Goal: Information Seeking & Learning: Learn about a topic

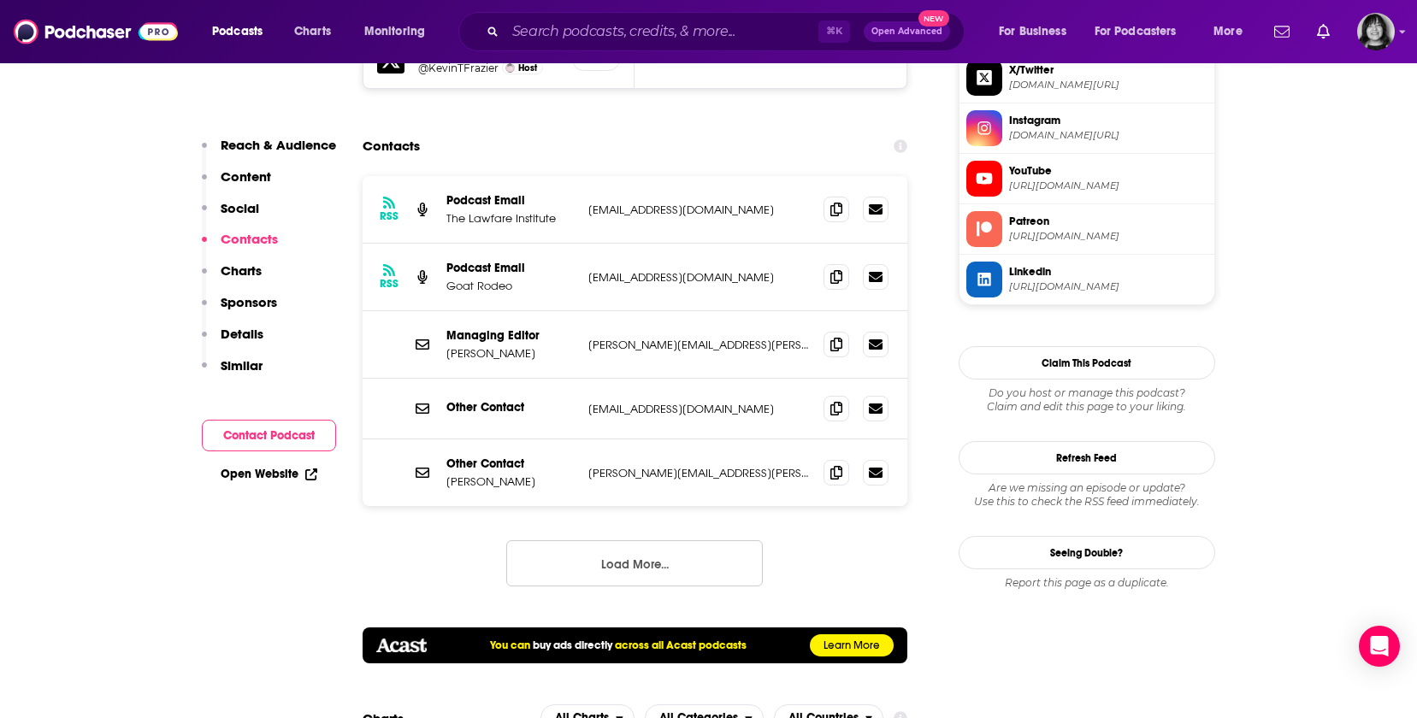
click at [557, 540] on button "Load More..." at bounding box center [634, 563] width 257 height 46
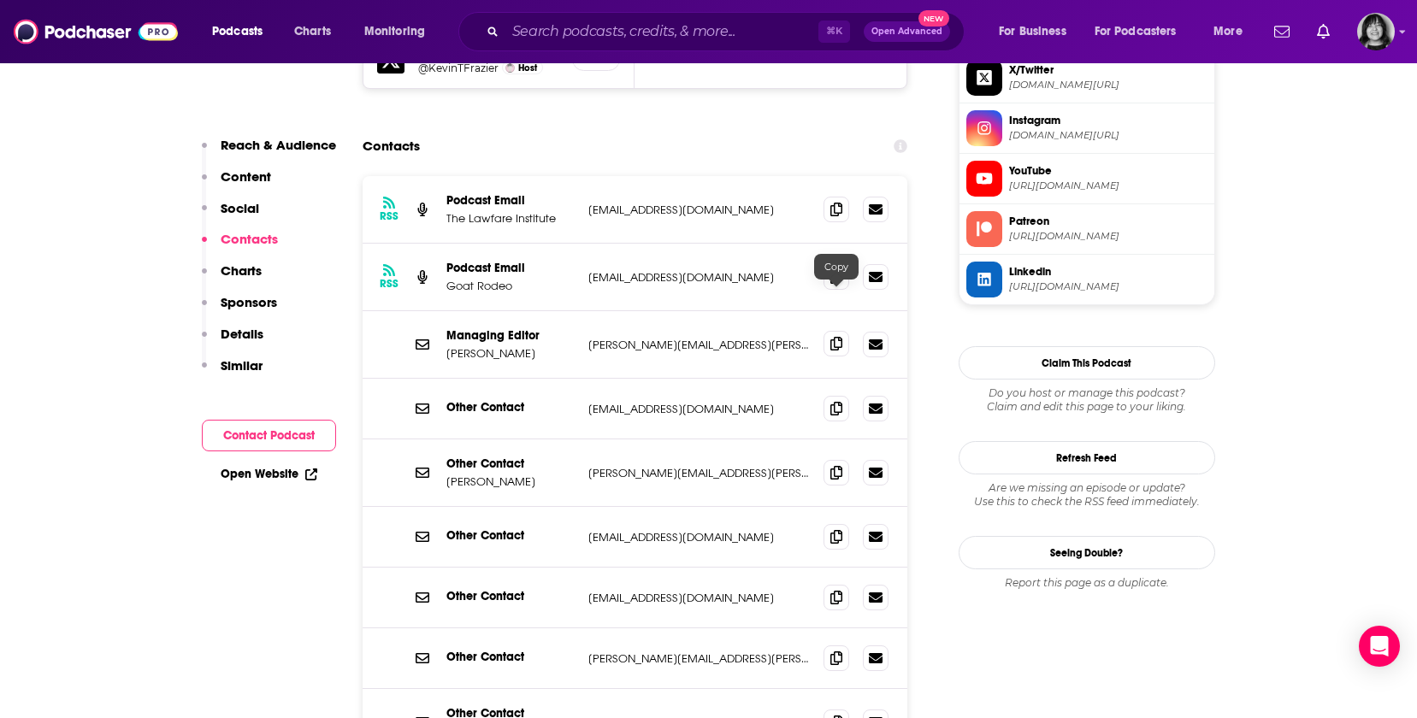
click at [841, 337] on icon at bounding box center [836, 344] width 12 height 14
click at [836, 465] on icon at bounding box center [836, 472] width 12 height 14
click at [832, 651] on icon at bounding box center [836, 658] width 12 height 14
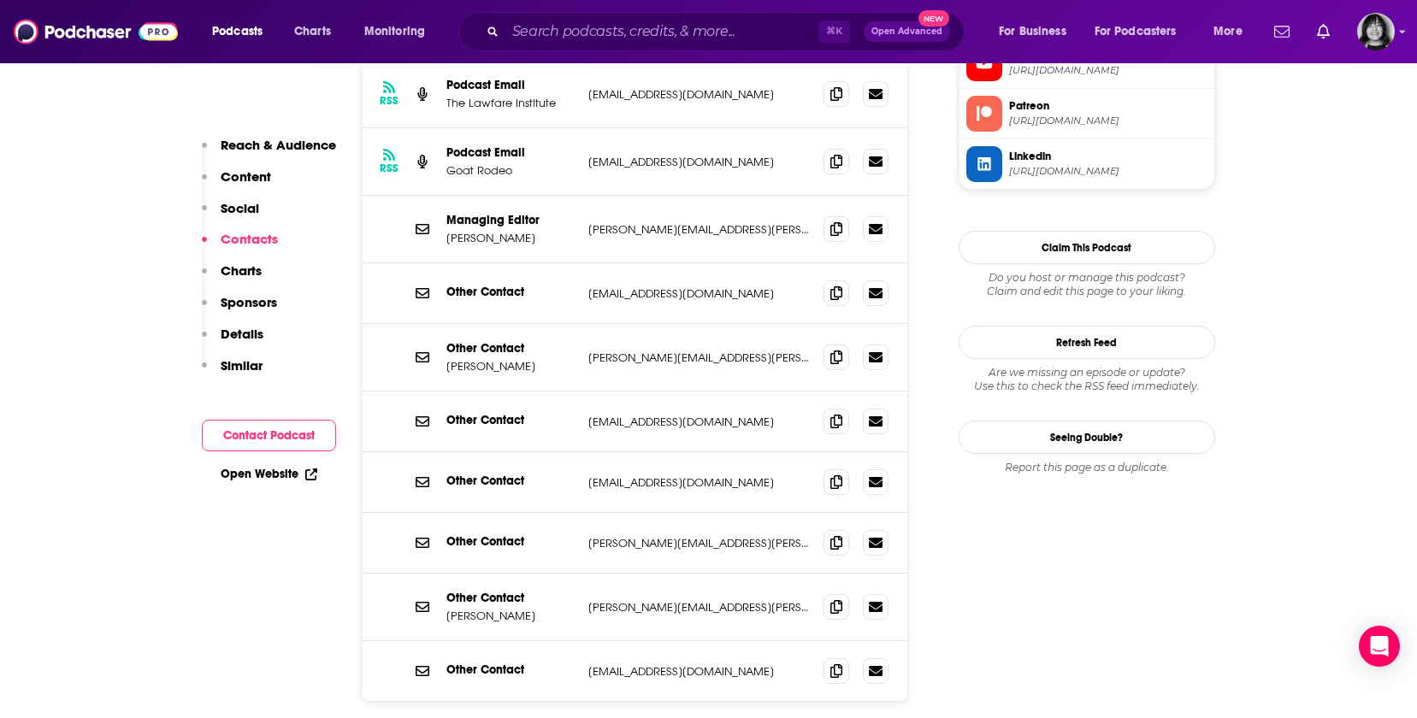
scroll to position [1945, 0]
click at [833, 593] on span at bounding box center [836, 606] width 26 height 26
click at [829, 215] on span at bounding box center [836, 228] width 26 height 26
click at [841, 343] on span at bounding box center [836, 356] width 26 height 26
click at [839, 221] on icon at bounding box center [836, 228] width 12 height 14
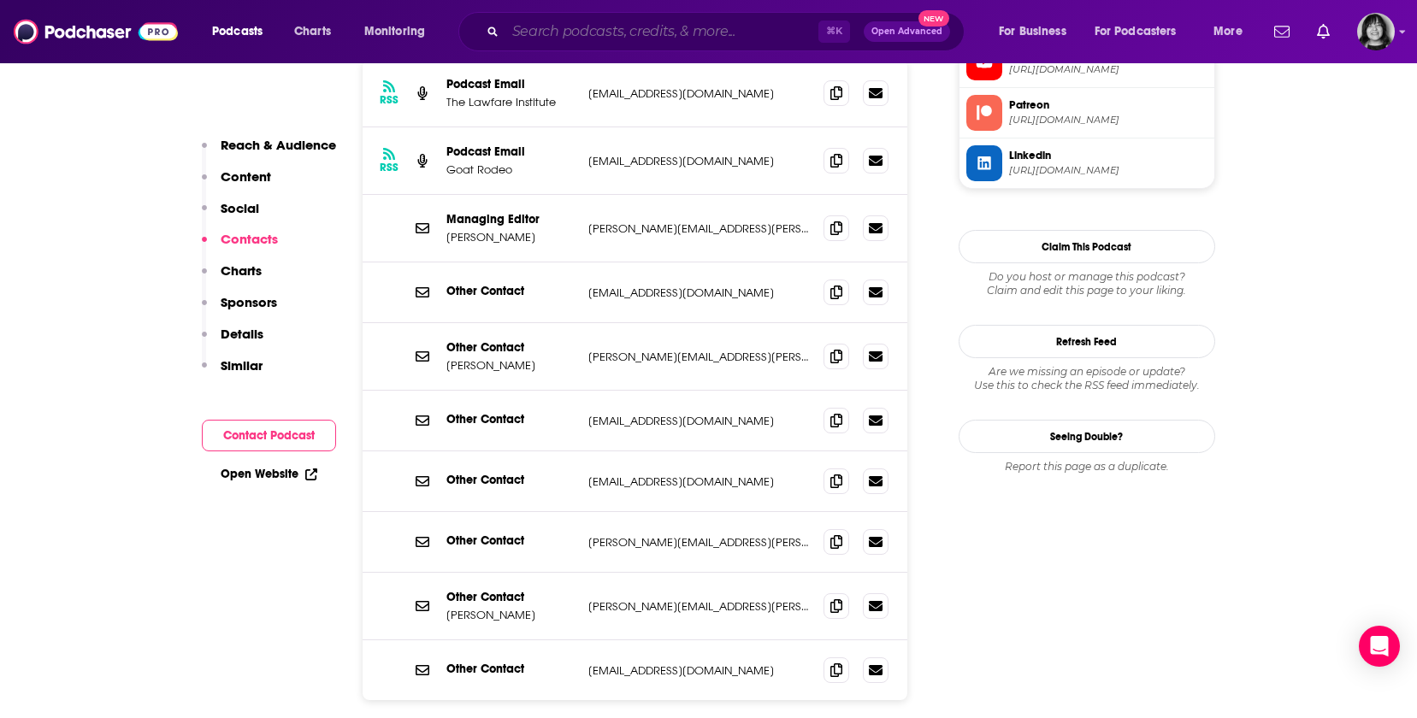
click at [608, 20] on input "Search podcasts, credits, & more..." at bounding box center [661, 31] width 313 height 27
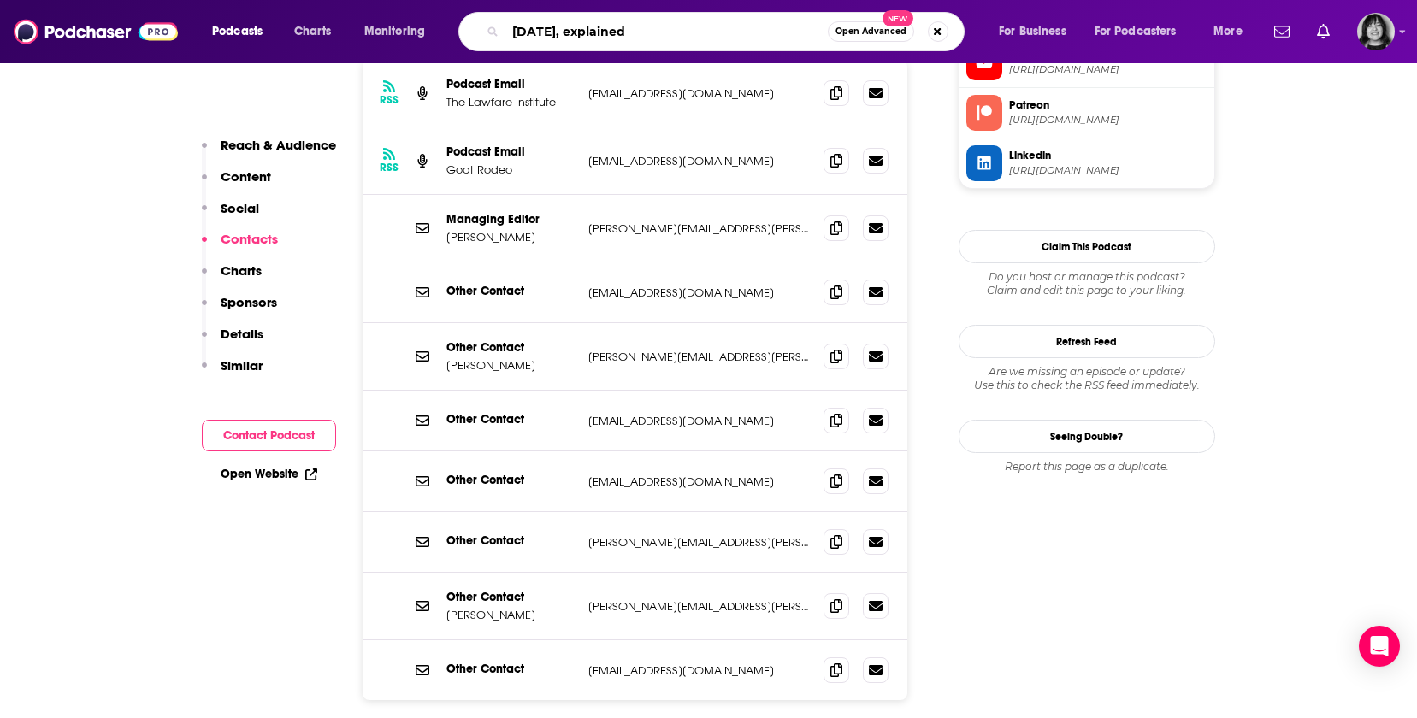
type input "[DATE], explained"
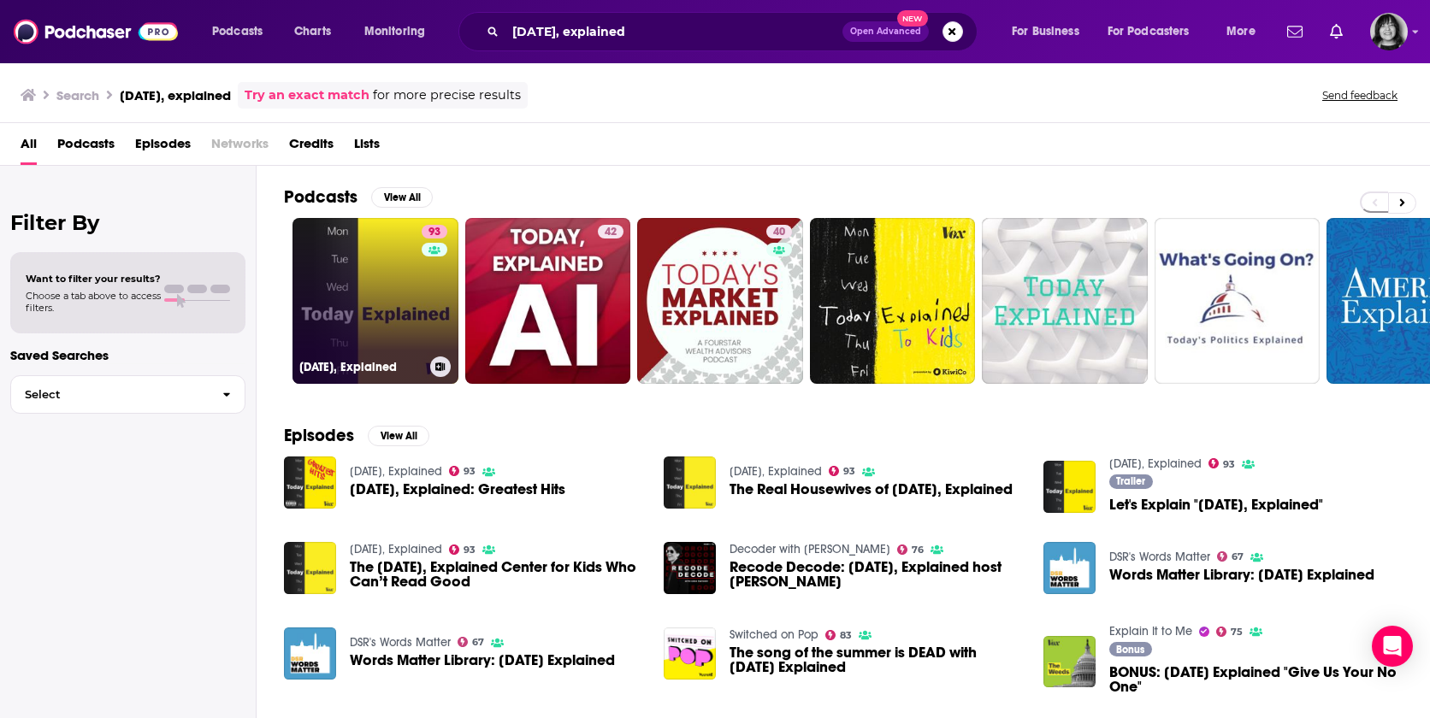
click at [387, 272] on link "93 [DATE], Explained" at bounding box center [375, 301] width 166 height 166
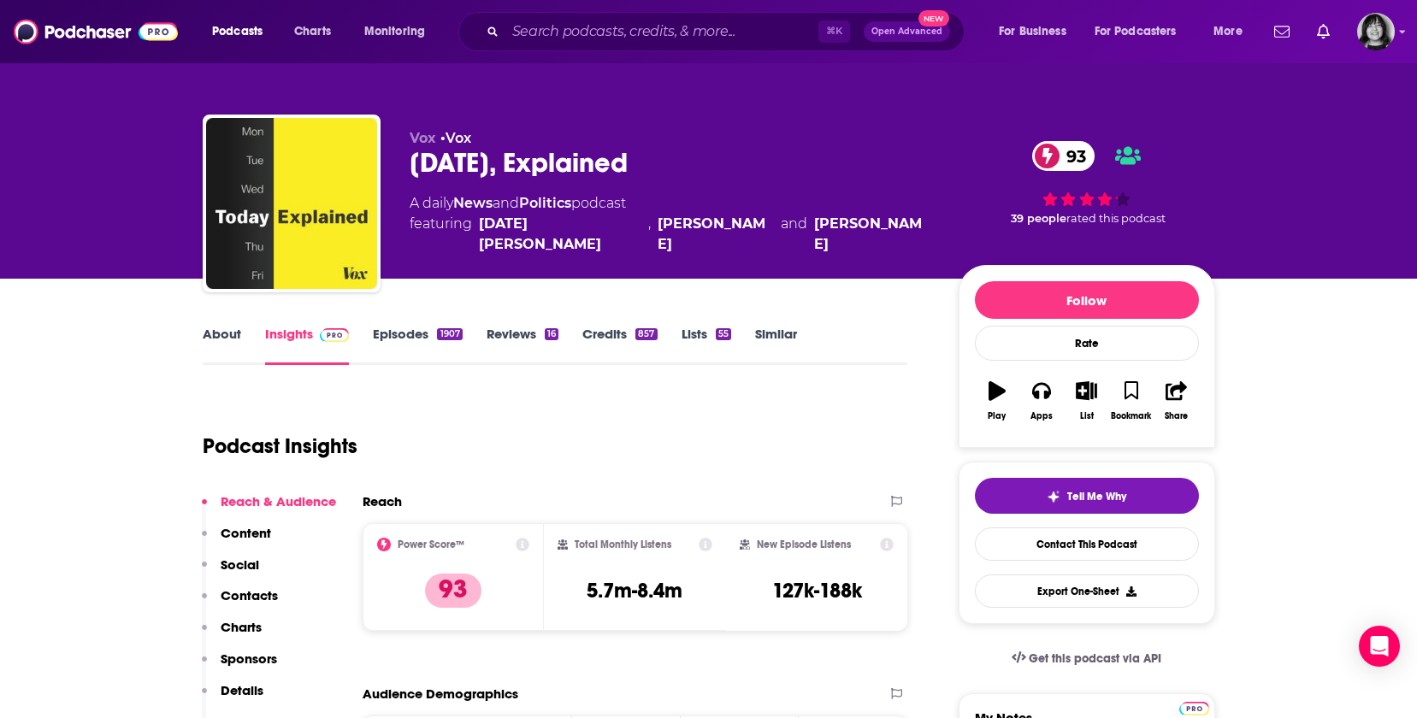
click at [220, 331] on link "About" at bounding box center [222, 345] width 38 height 39
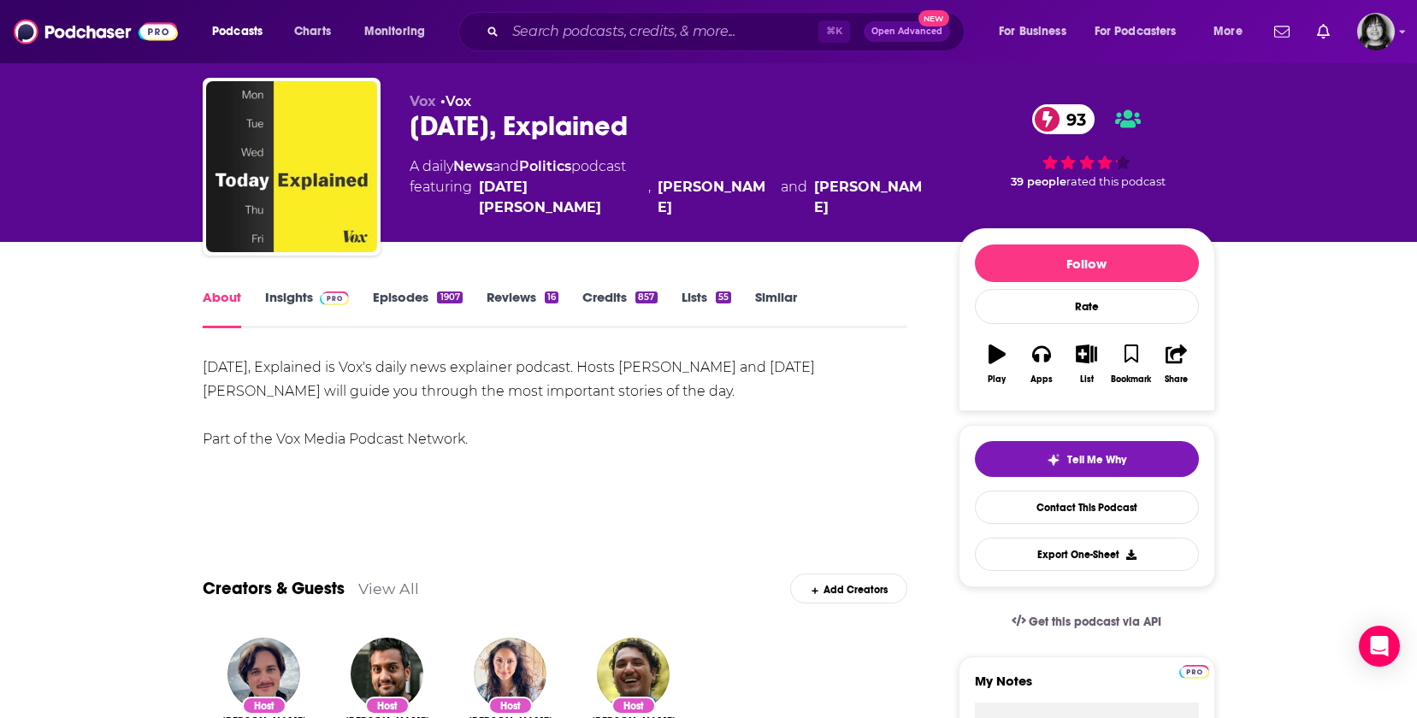
scroll to position [38, 0]
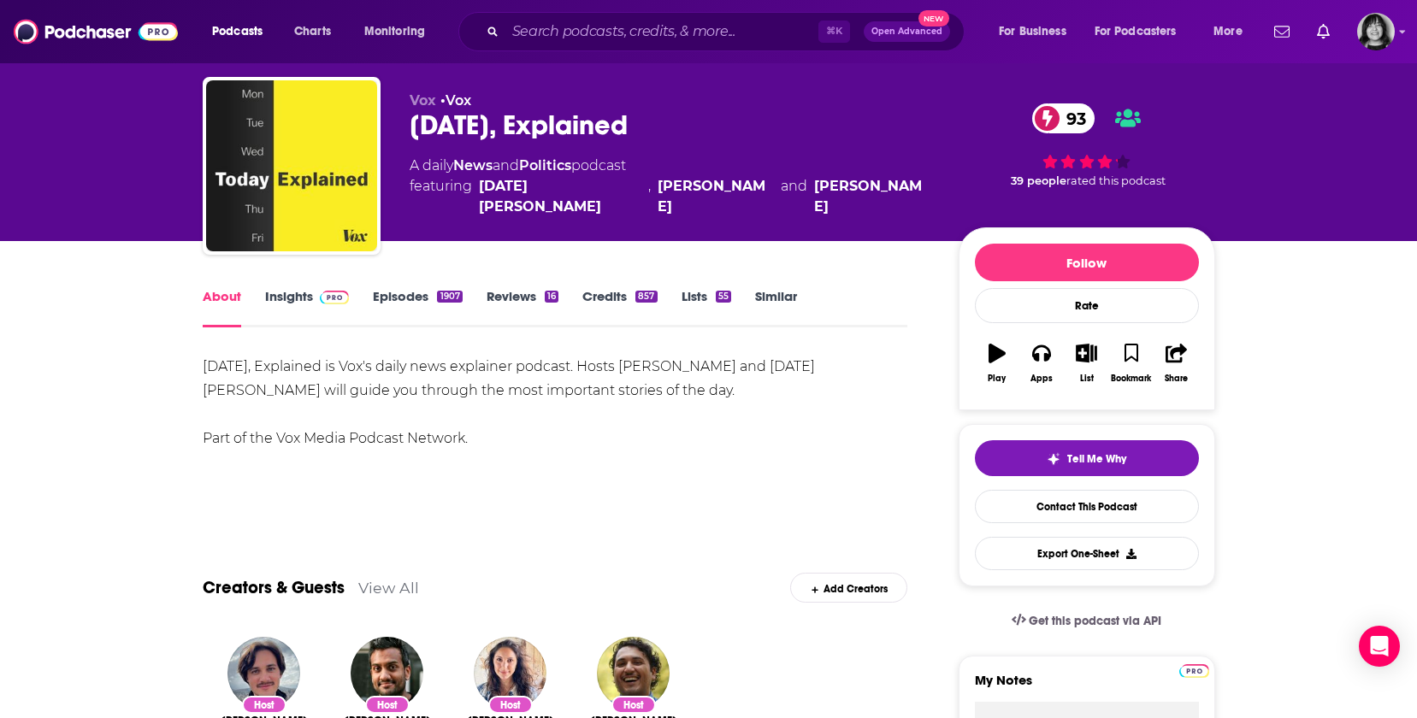
click at [296, 295] on link "Insights" at bounding box center [307, 307] width 85 height 39
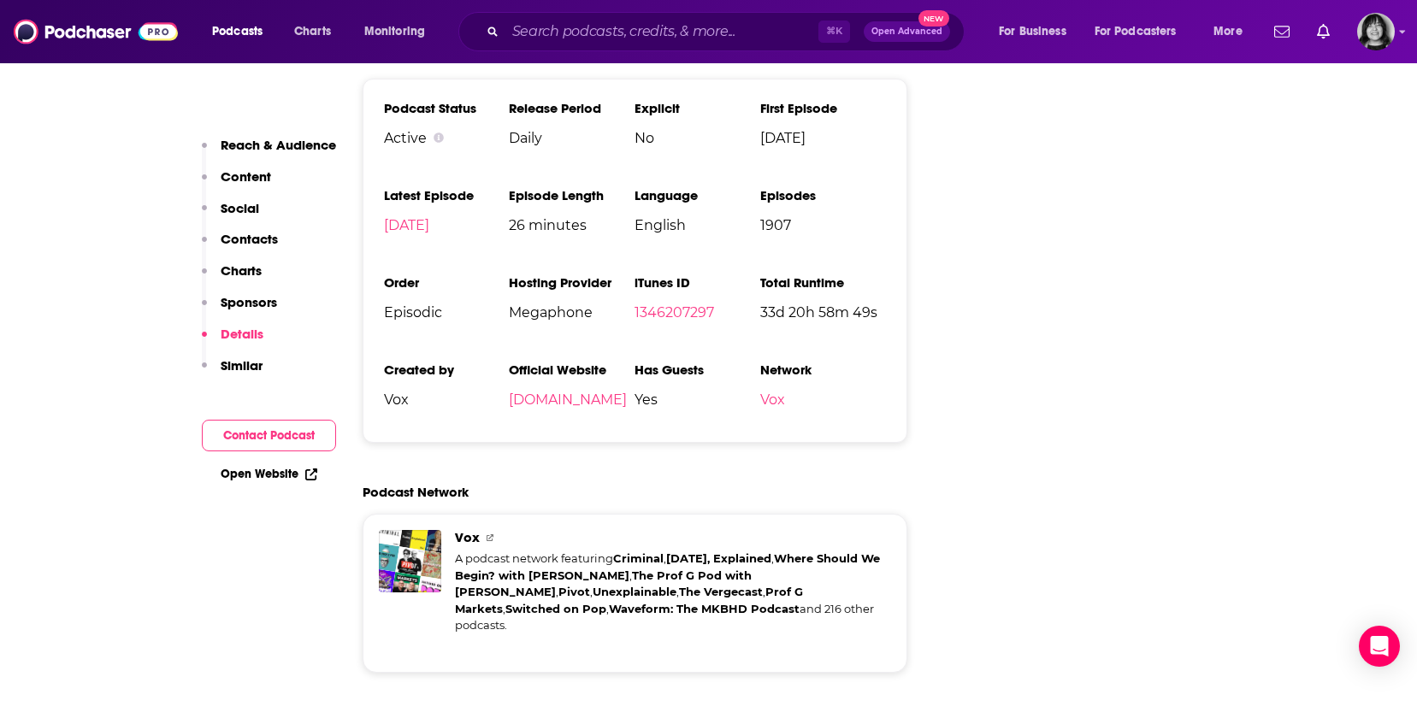
scroll to position [3550, 0]
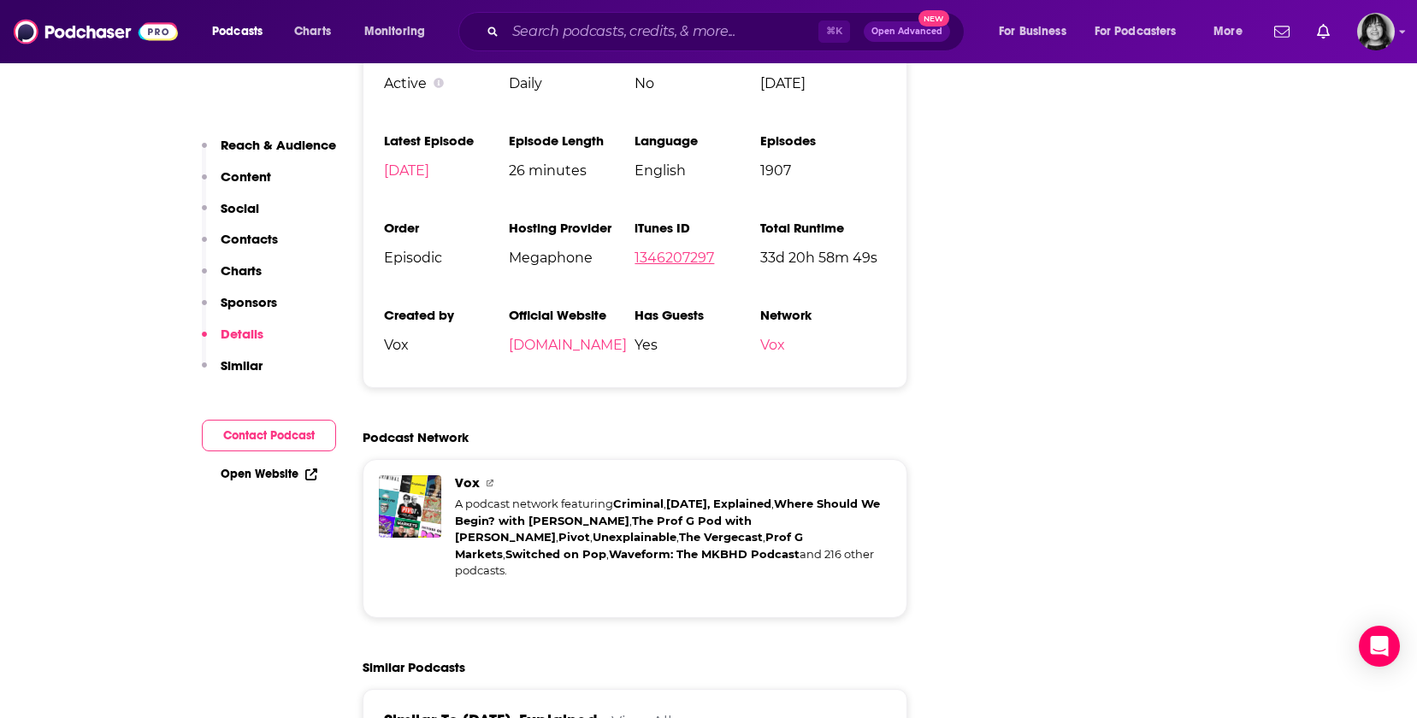
click at [670, 250] on link "1346207297" at bounding box center [674, 258] width 80 height 16
click at [684, 38] on input "Search podcasts, credits, & more..." at bounding box center [661, 31] width 313 height 27
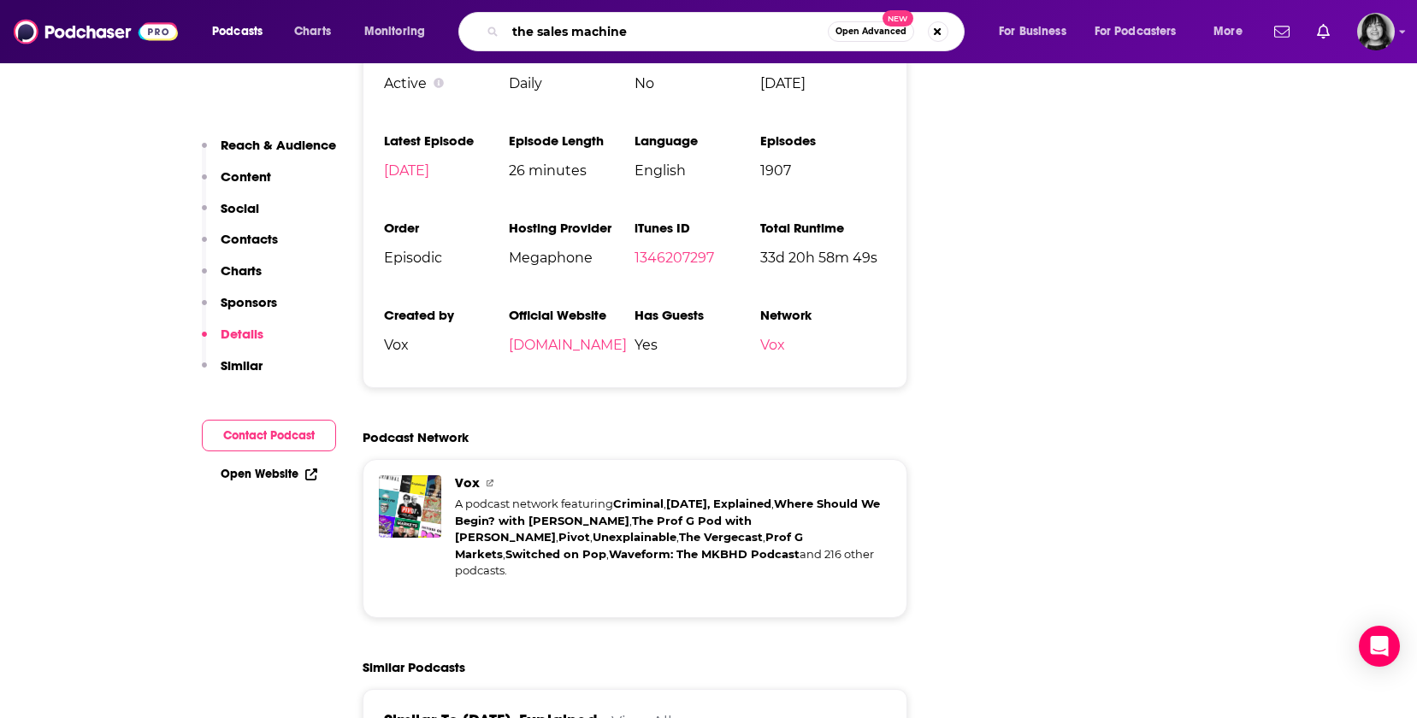
type input "the sales machine"
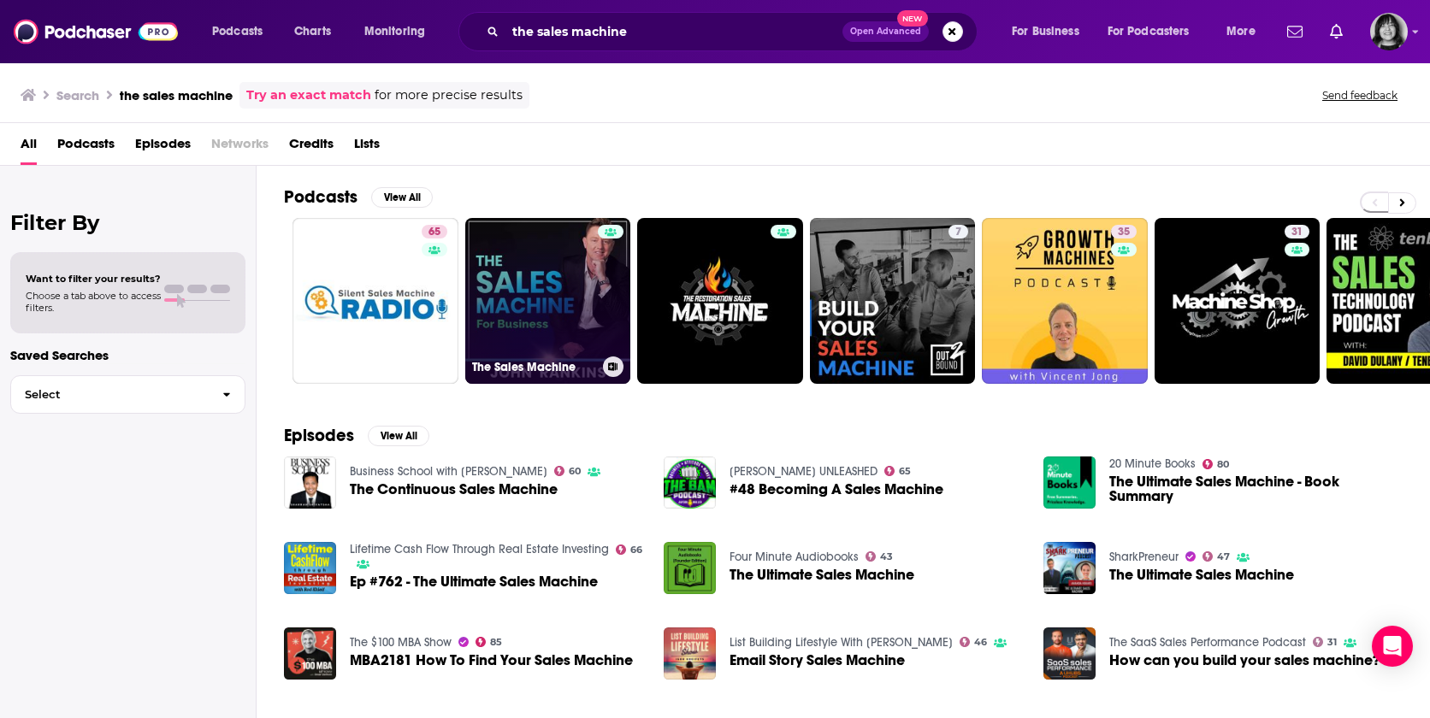
click at [558, 311] on link "The Sales Machine" at bounding box center [548, 301] width 166 height 166
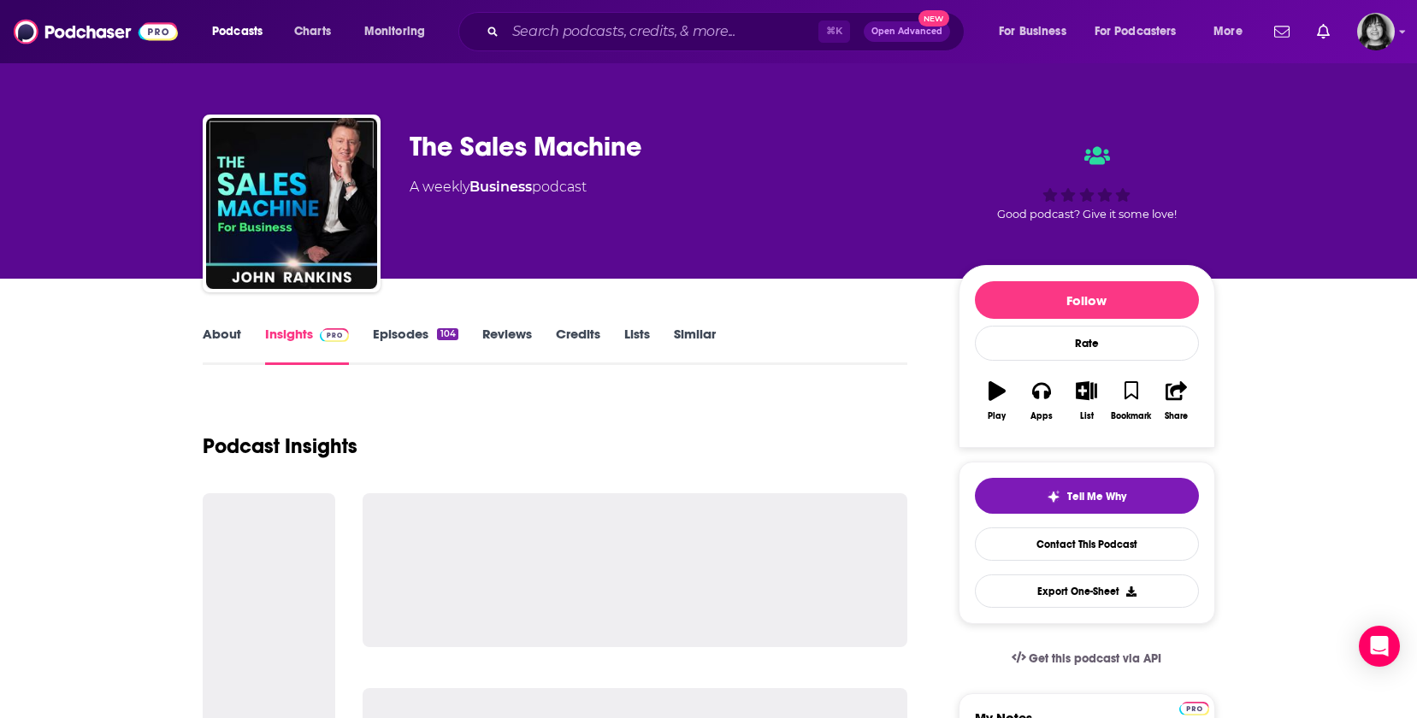
click at [212, 341] on link "About" at bounding box center [222, 345] width 38 height 39
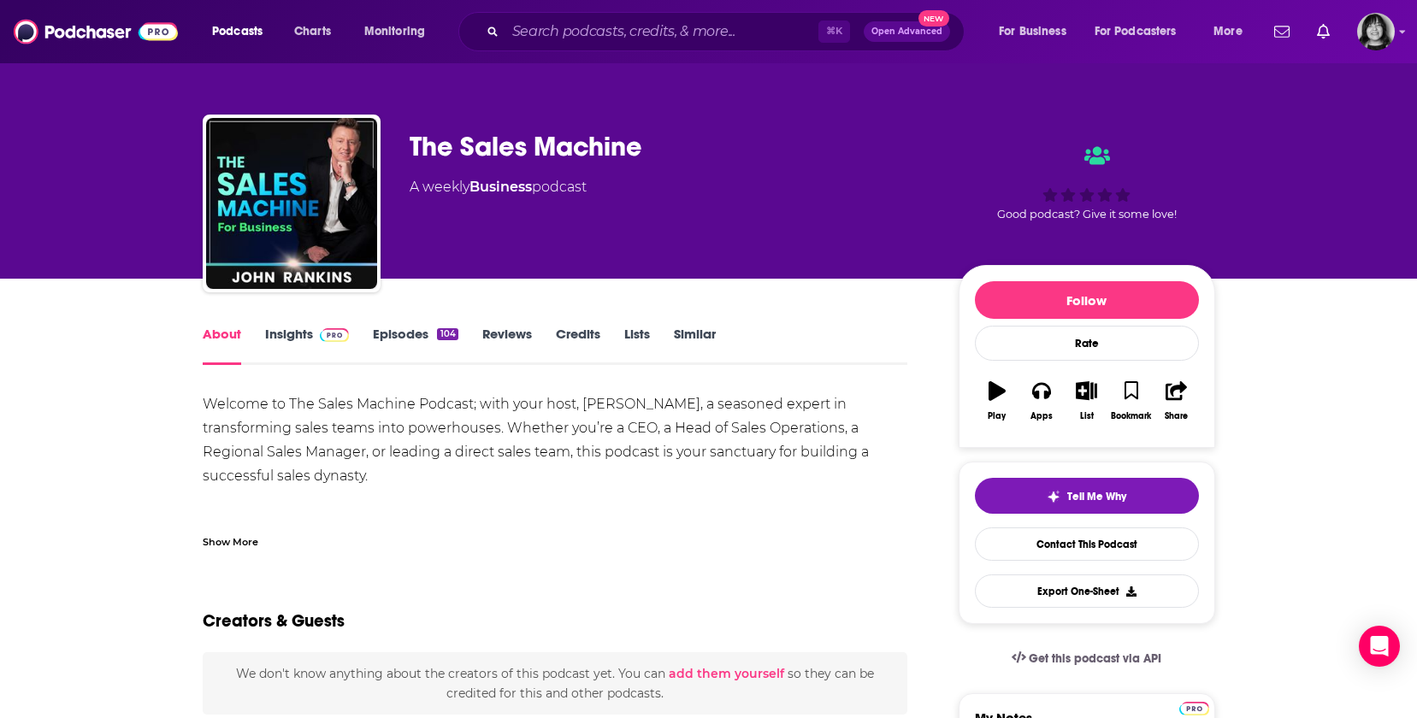
click at [249, 546] on div "Show More" at bounding box center [231, 541] width 56 height 16
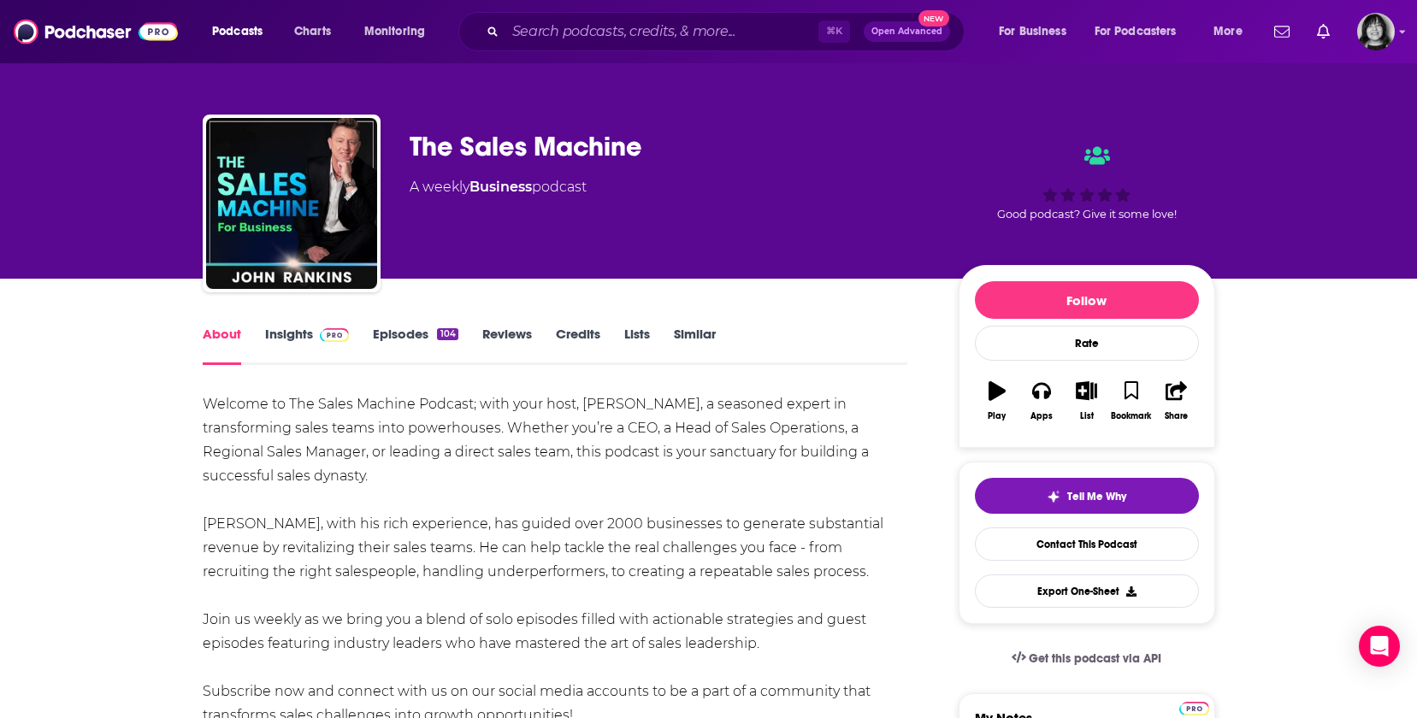
drag, startPoint x: 588, startPoint y: 402, endPoint x: 174, endPoint y: 392, distance: 414.8
copy div "Welcome to The Sales Machine Podcast; with your host, [PERSON_NAME], a seasoned…"
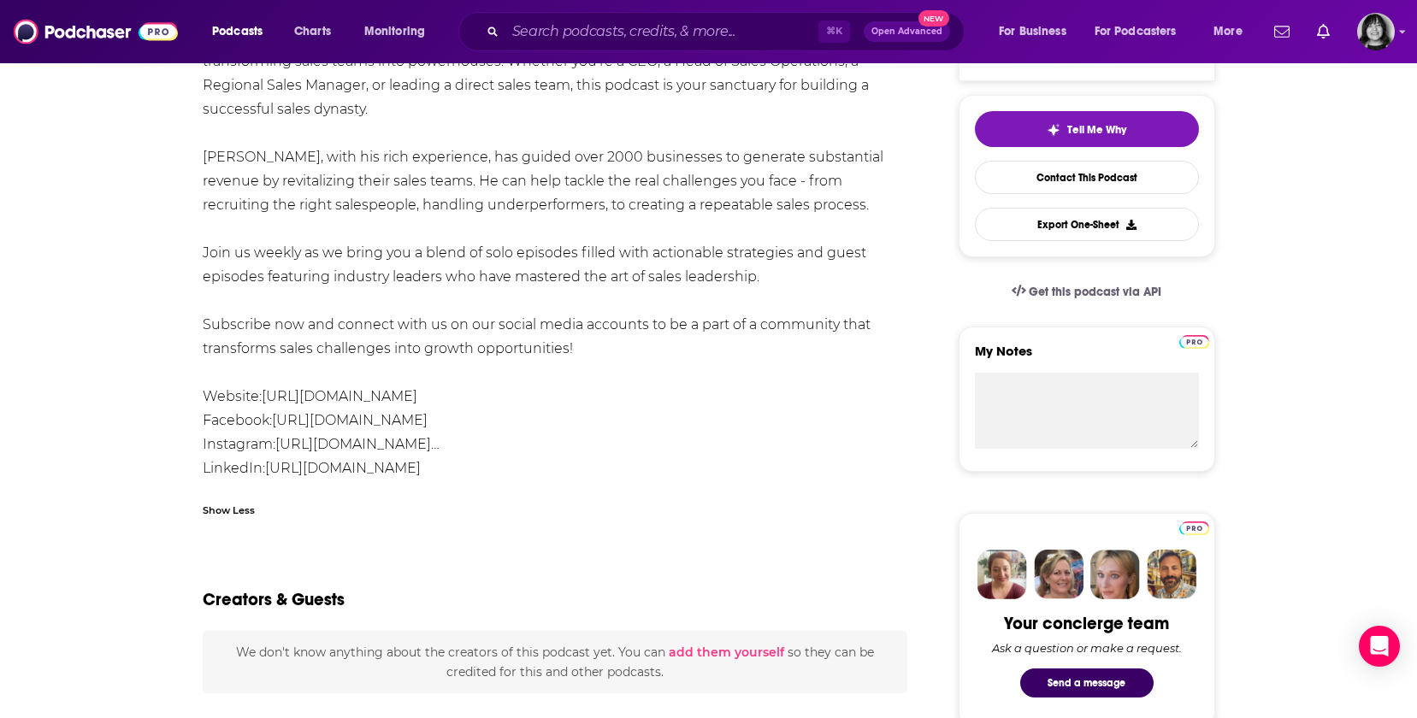
scroll to position [368, 0]
click at [404, 464] on link "[URL][DOMAIN_NAME]" at bounding box center [343, 467] width 156 height 16
click at [418, 518] on div "Welcome to The Sales Machine Podcast; with your host, [PERSON_NAME], a seasoned…" at bounding box center [555, 276] width 705 height 502
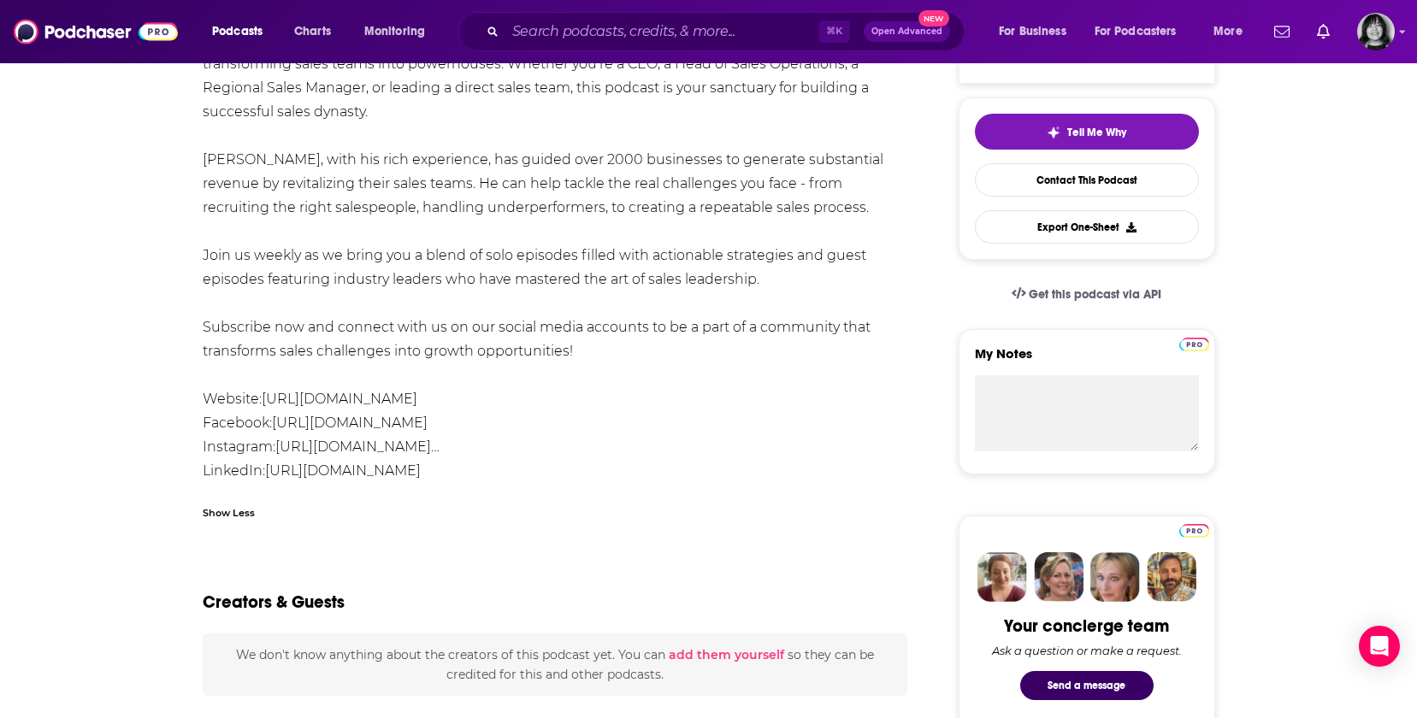
scroll to position [20, 0]
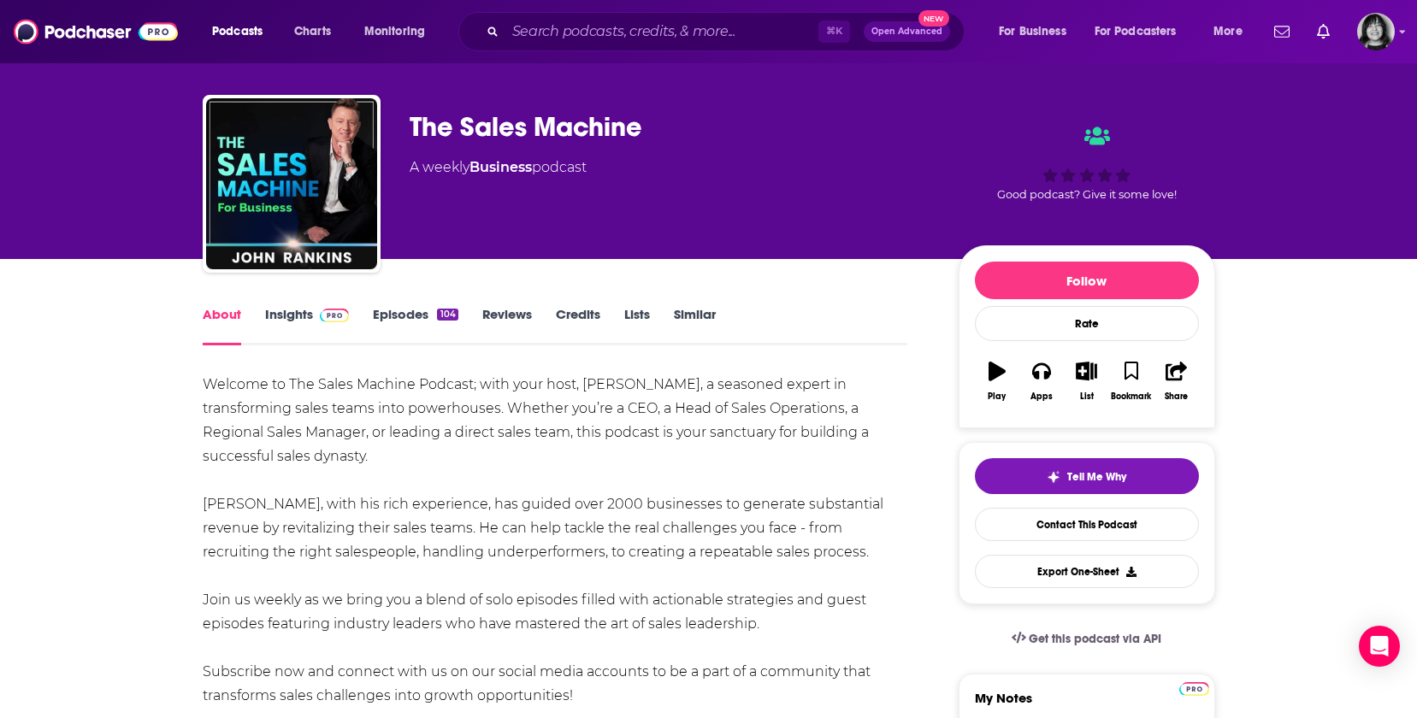
click at [293, 314] on link "Insights" at bounding box center [307, 325] width 85 height 39
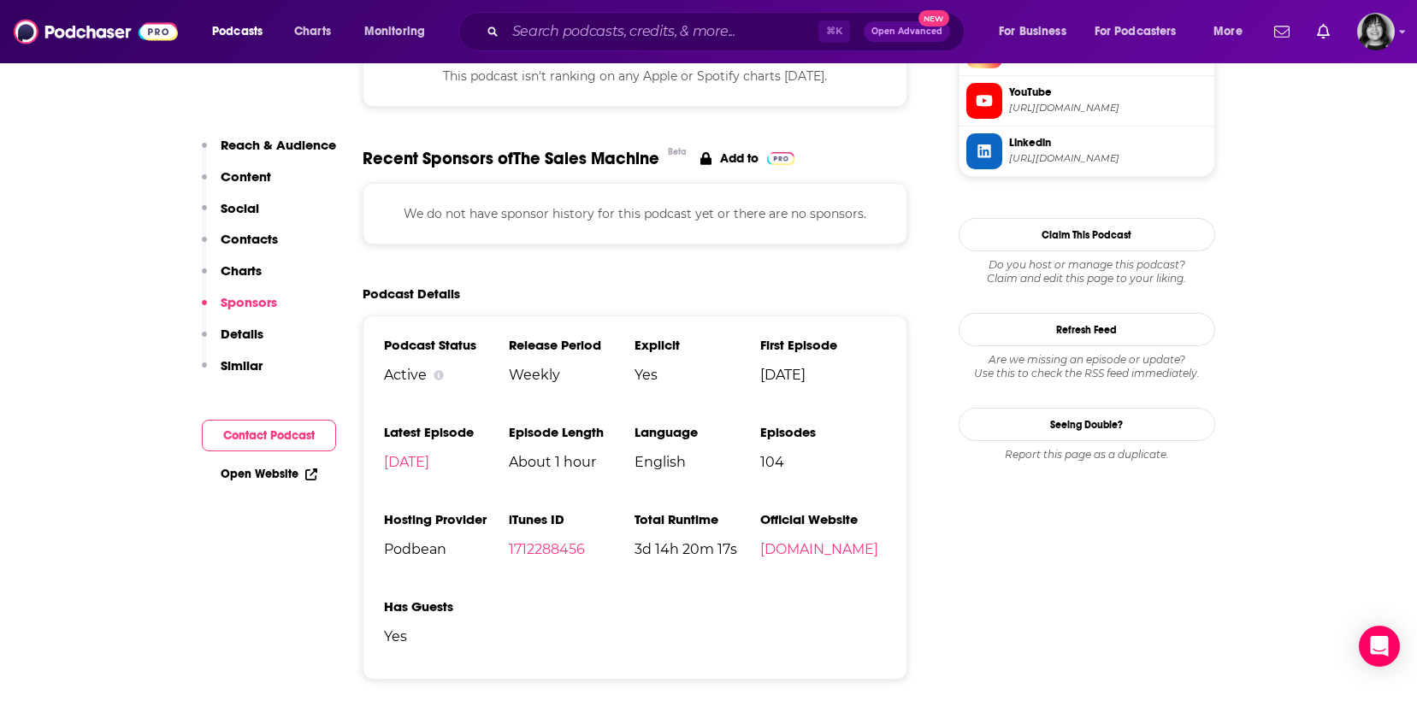
scroll to position [1737, 0]
